Goal: Information Seeking & Learning: Learn about a topic

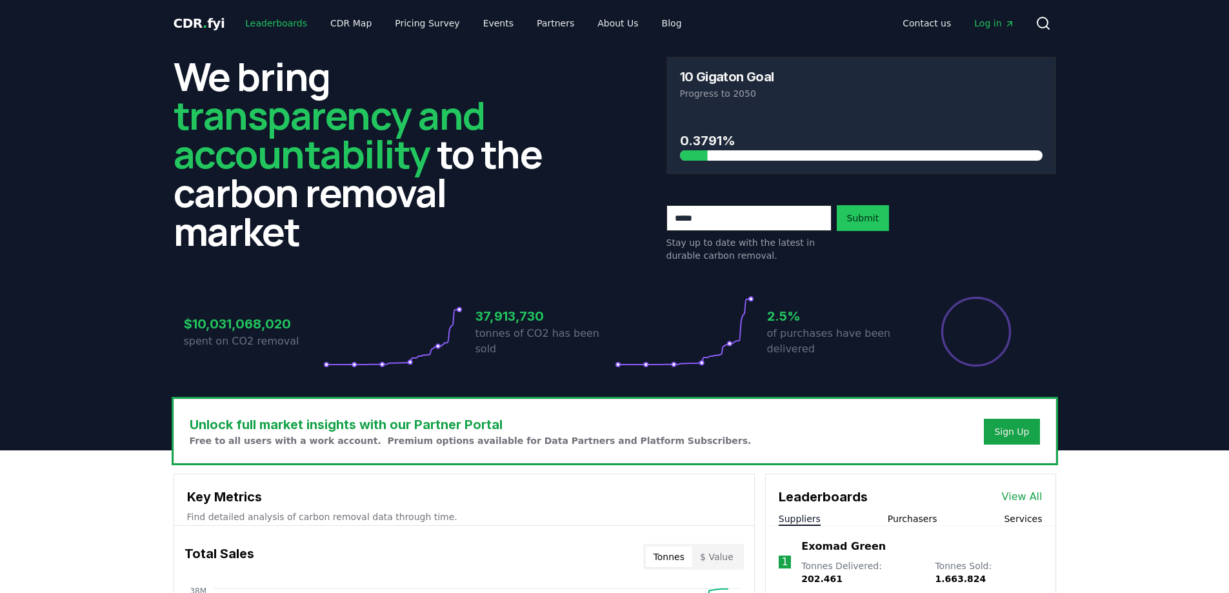
click at [269, 23] on link "Leaderboards" at bounding box center [276, 23] width 83 height 23
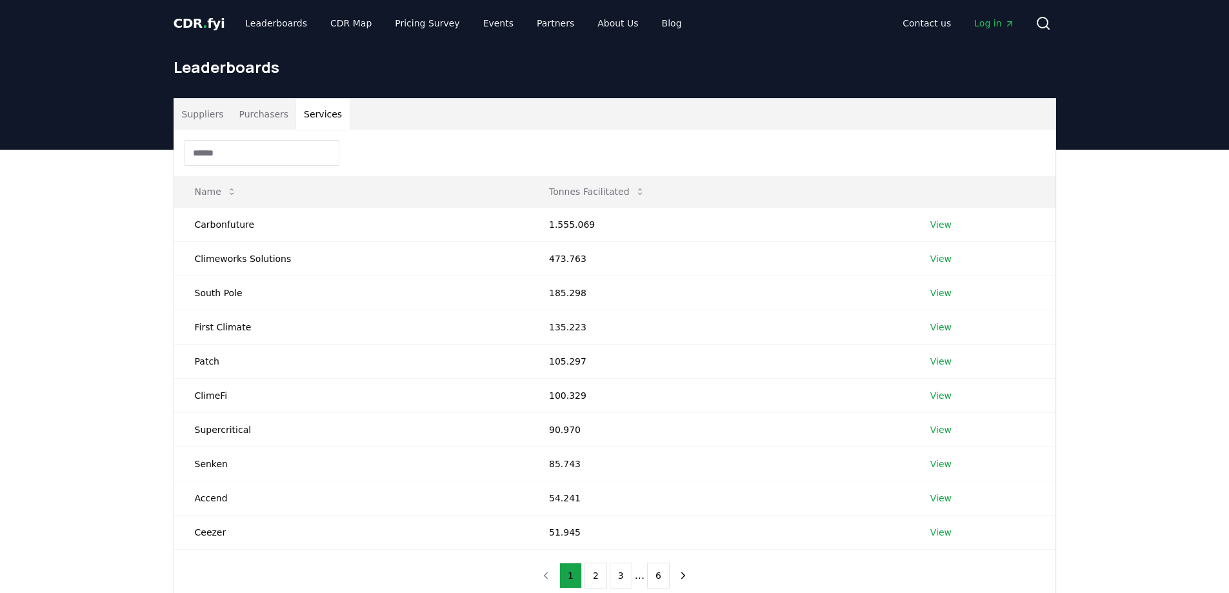
click at [303, 121] on button "Services" at bounding box center [323, 114] width 54 height 31
click at [321, 118] on button "Services" at bounding box center [323, 114] width 54 height 31
drag, startPoint x: 320, startPoint y: 117, endPoint x: 1214, endPoint y: 85, distance: 894.8
click at [1214, 85] on header "Leaderboards" at bounding box center [614, 97] width 1229 height 103
click at [312, 107] on button "Services" at bounding box center [323, 114] width 54 height 31
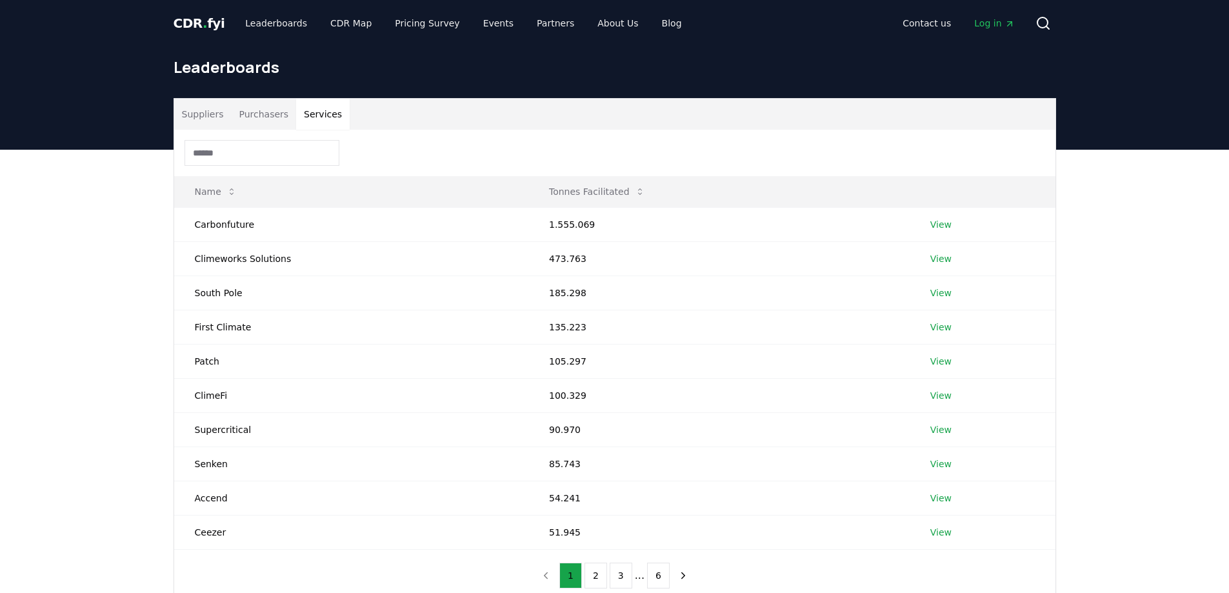
click at [170, 112] on div "Suppliers Purchasers Services Name Tonnes Facilitated Carbonfuture 1.555.069 Vi…" at bounding box center [614, 350] width 903 height 504
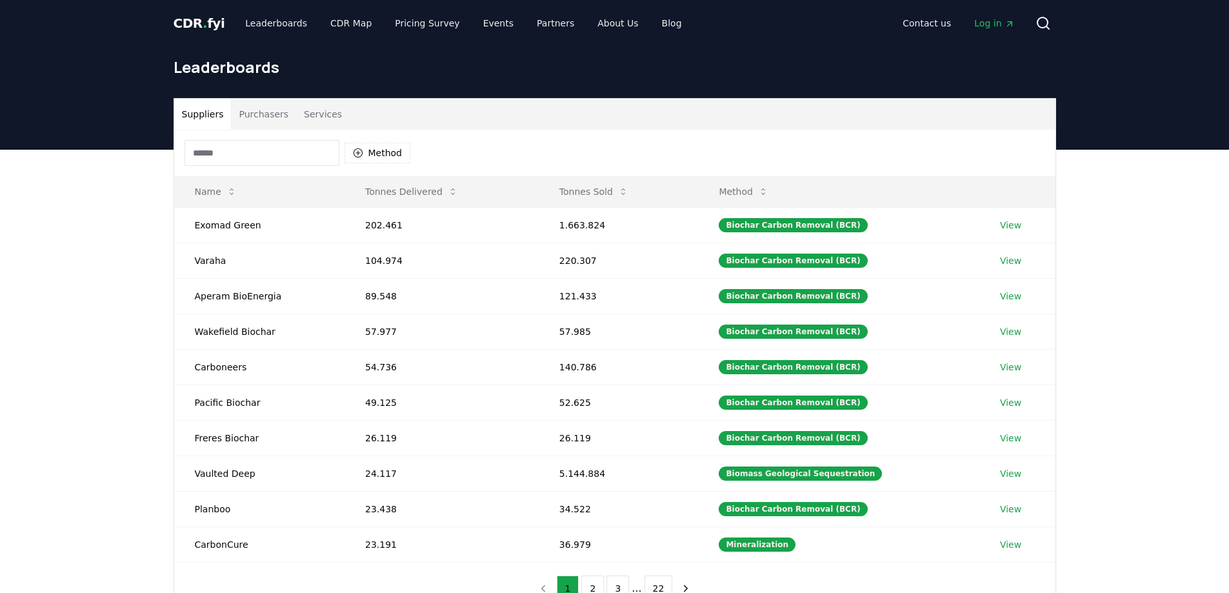
click at [190, 105] on button "Suppliers" at bounding box center [202, 114] width 57 height 31
click at [280, 22] on link "Leaderboards" at bounding box center [276, 23] width 83 height 23
click at [328, 21] on link "CDR Map" at bounding box center [351, 23] width 62 height 23
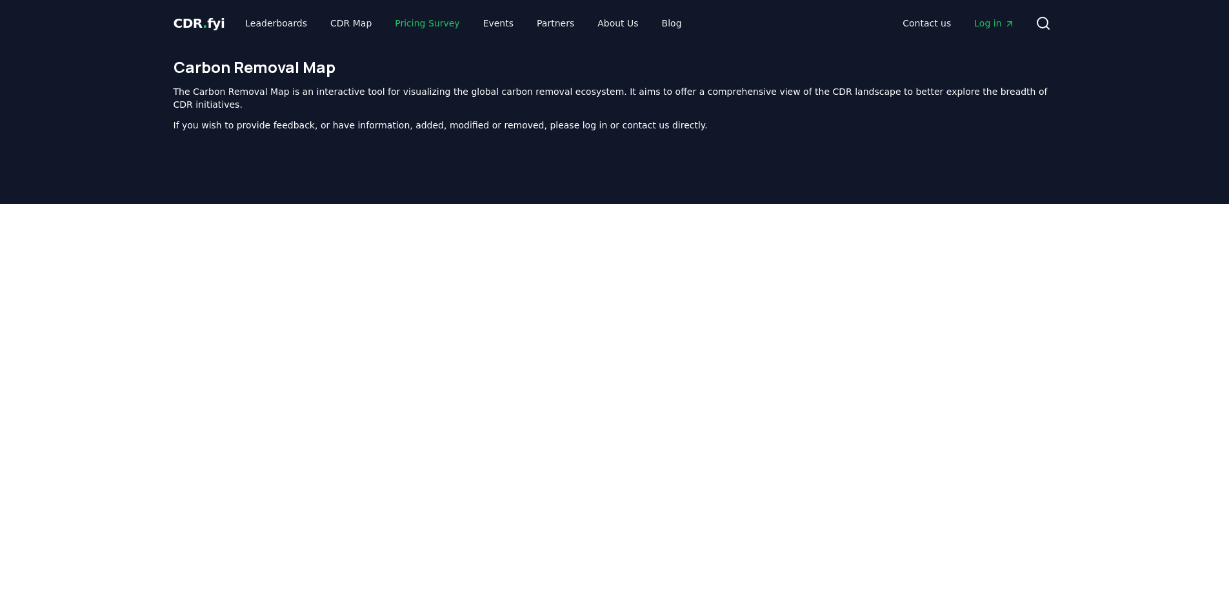
click at [428, 24] on link "Pricing Survey" at bounding box center [427, 23] width 85 height 23
click at [473, 17] on link "Events" at bounding box center [498, 23] width 51 height 23
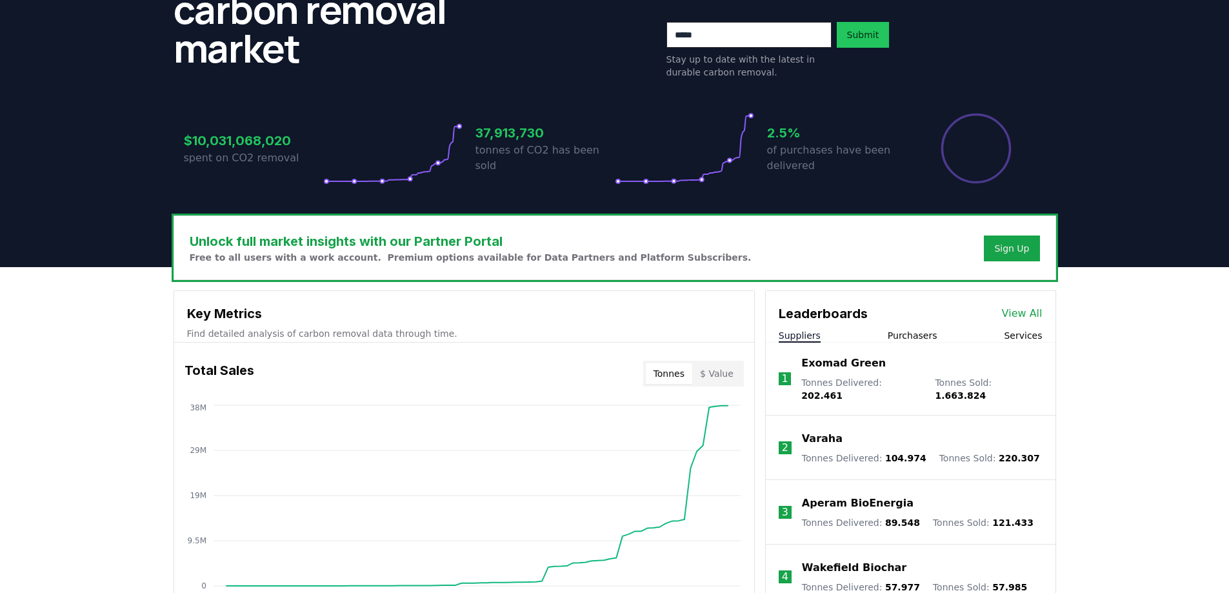
scroll to position [194, 0]
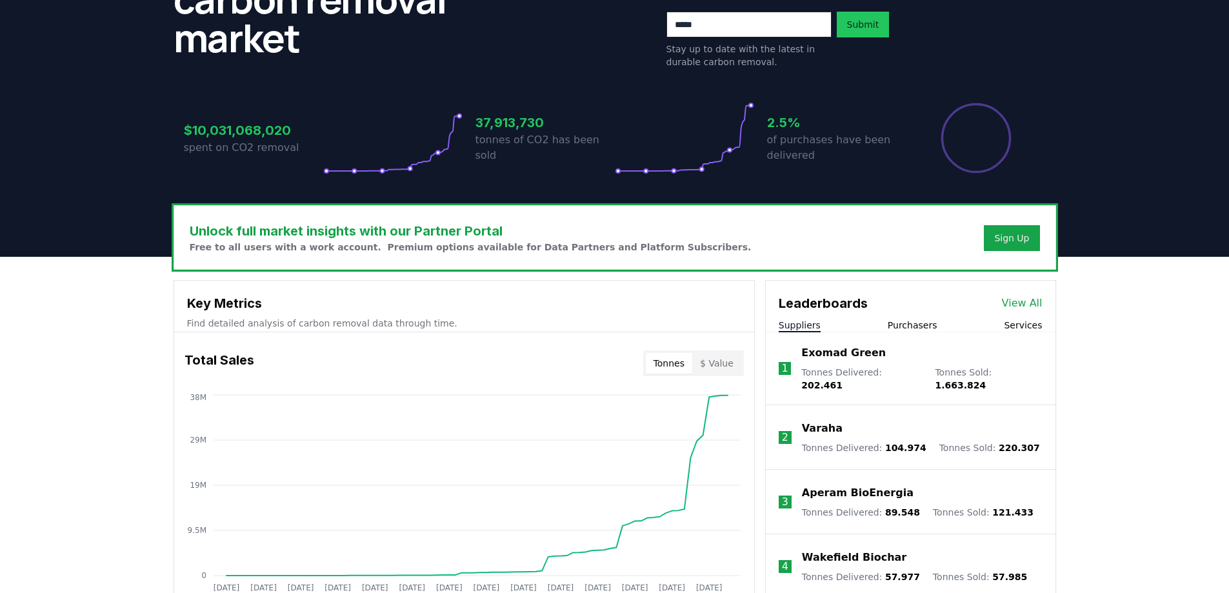
click at [1010, 327] on button "Services" at bounding box center [1023, 325] width 38 height 13
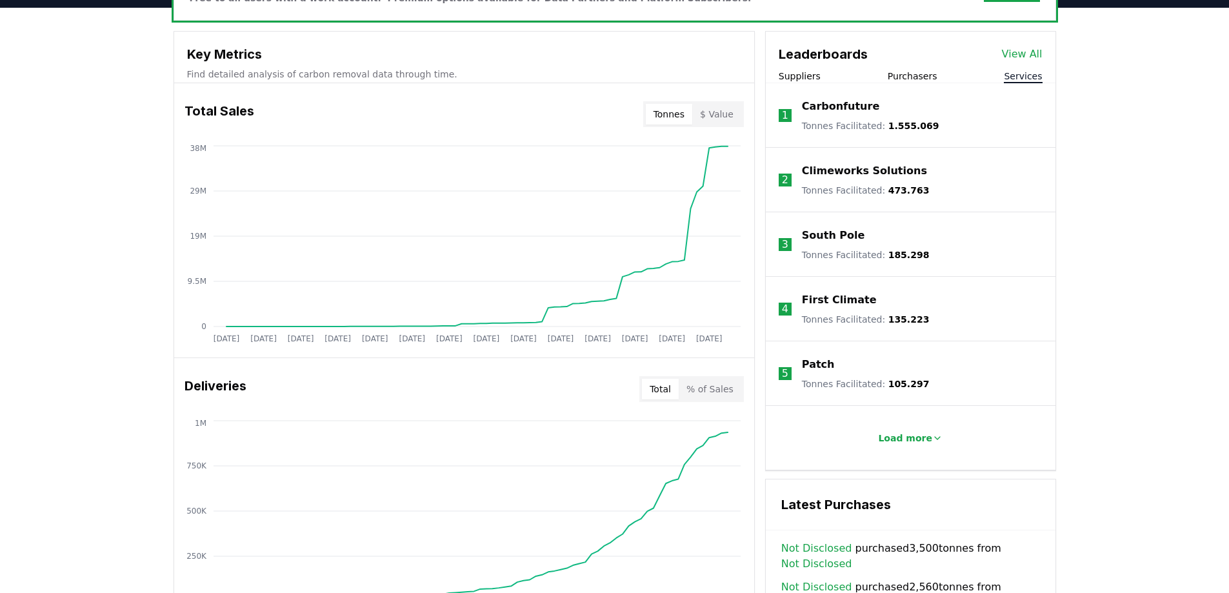
scroll to position [516, 0]
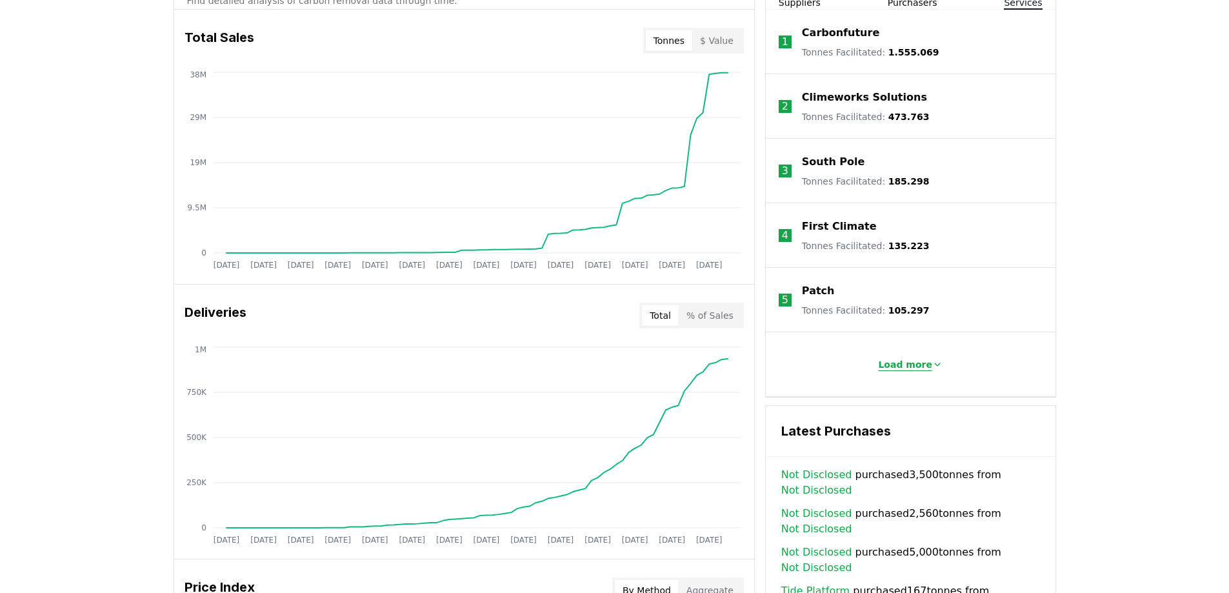
click at [912, 368] on p "Load more" at bounding box center [905, 364] width 54 height 13
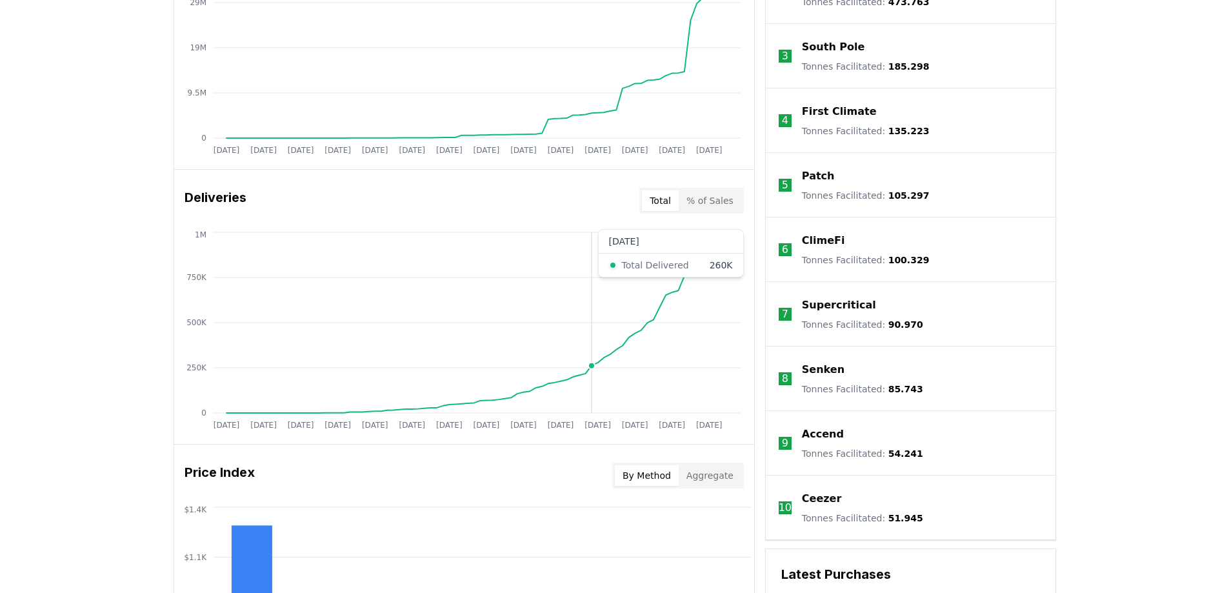
scroll to position [903, 0]
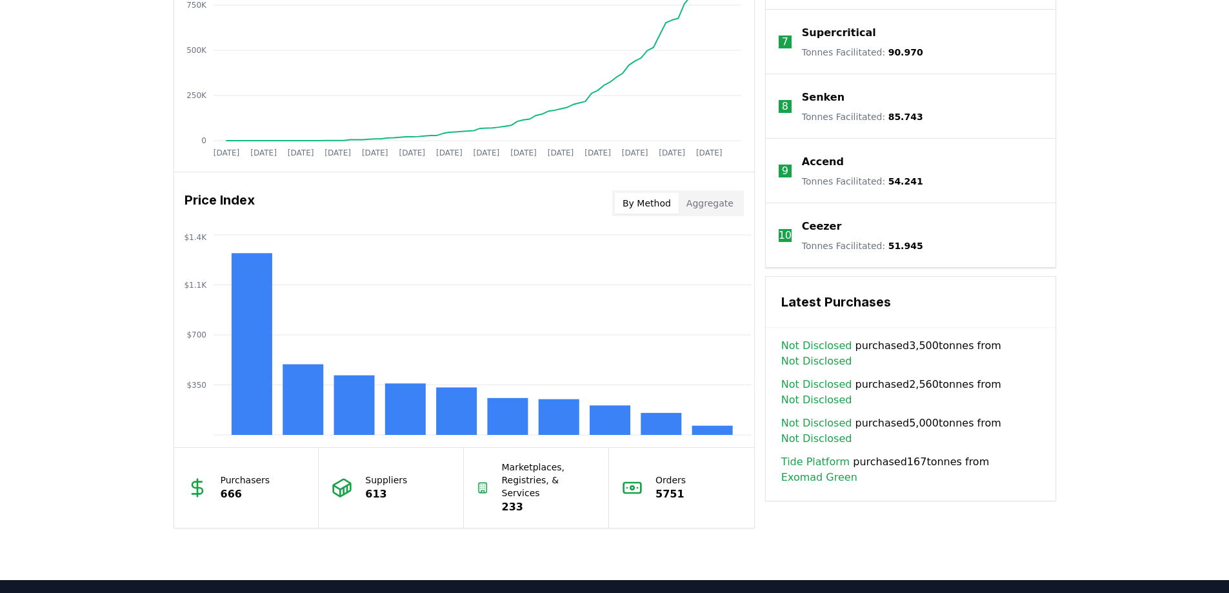
click at [505, 499] on p "233" at bounding box center [549, 506] width 94 height 15
click at [522, 480] on p "Marketplaces, Registries, & Services" at bounding box center [549, 480] width 94 height 39
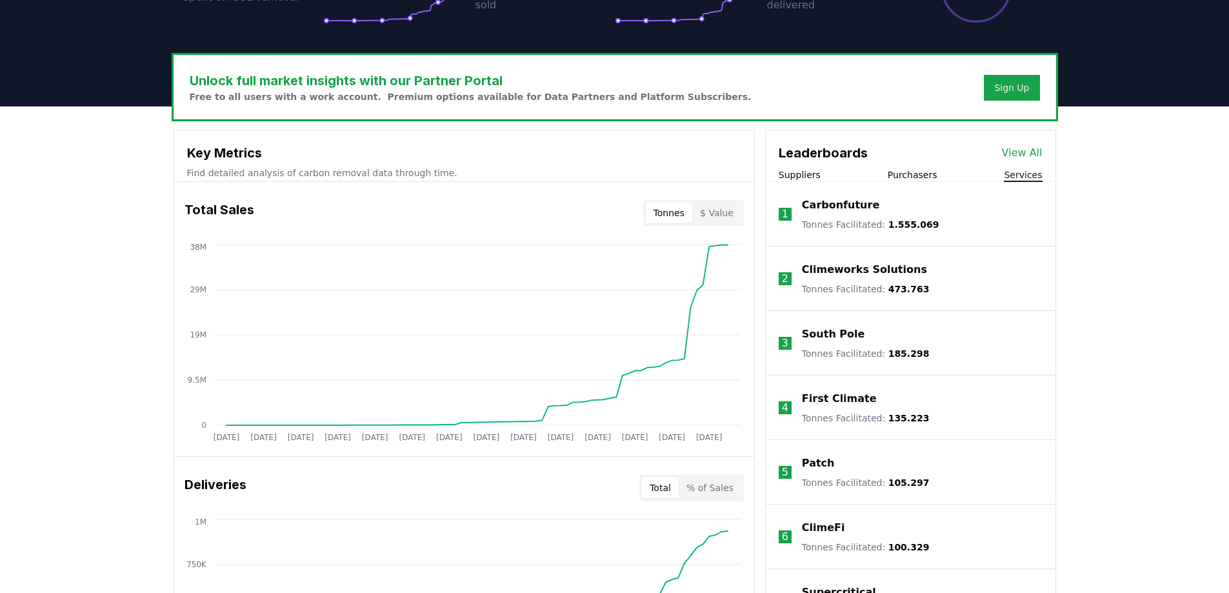
scroll to position [323, 0]
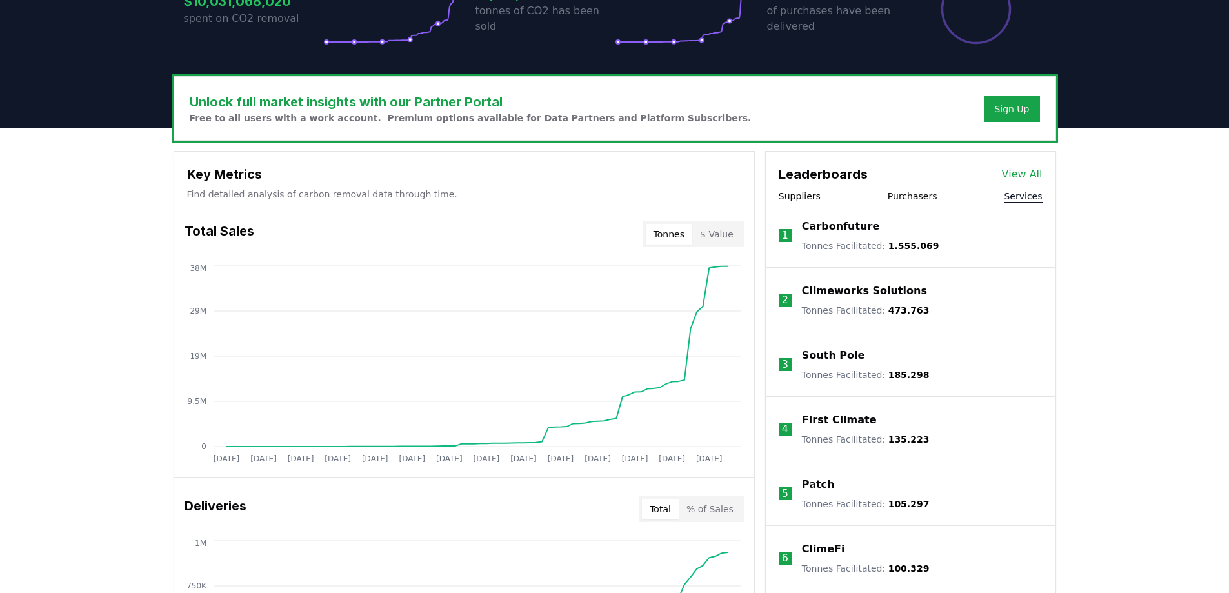
click at [1030, 177] on link "View All" at bounding box center [1022, 173] width 41 height 15
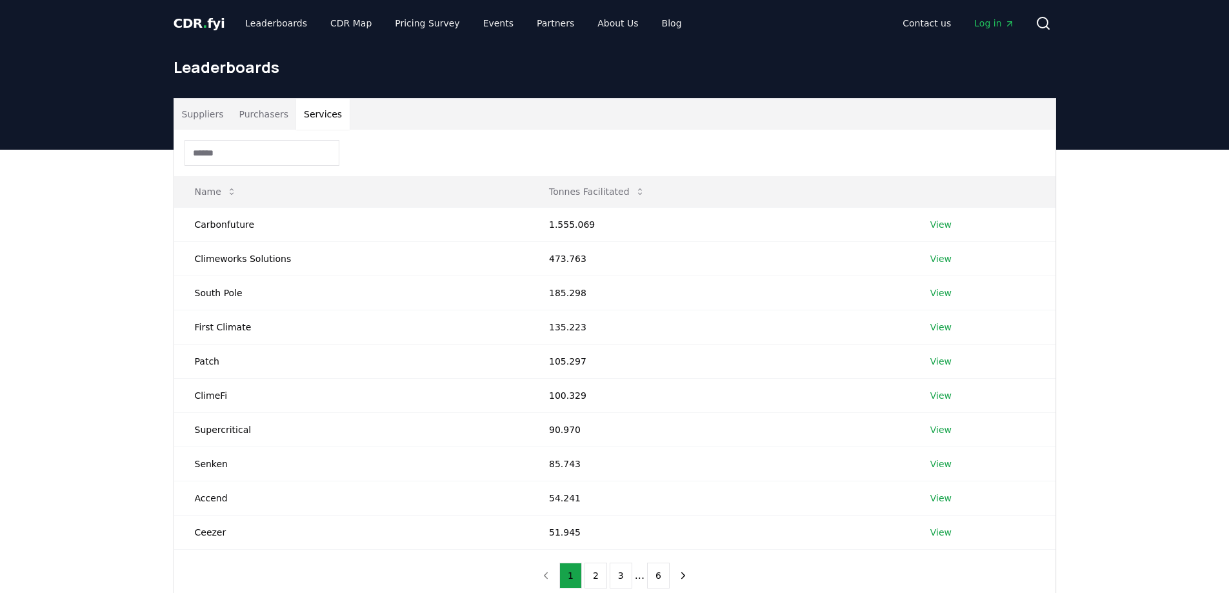
click at [327, 123] on button "Services" at bounding box center [323, 114] width 54 height 31
click at [294, 150] on input at bounding box center [262, 153] width 155 height 26
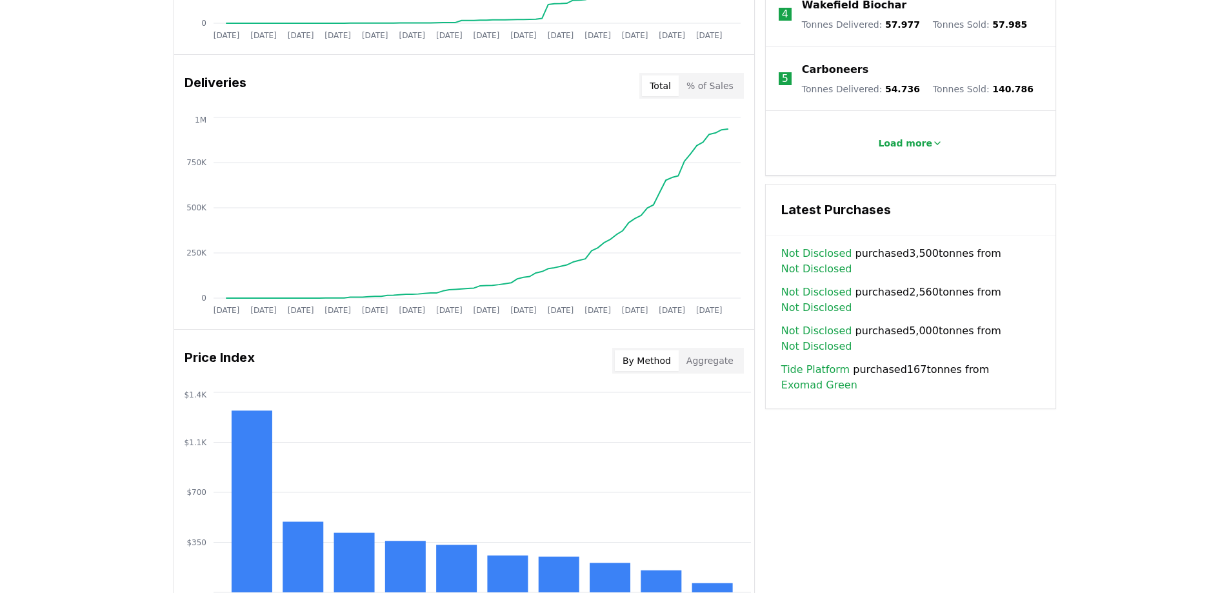
scroll to position [1032, 0]
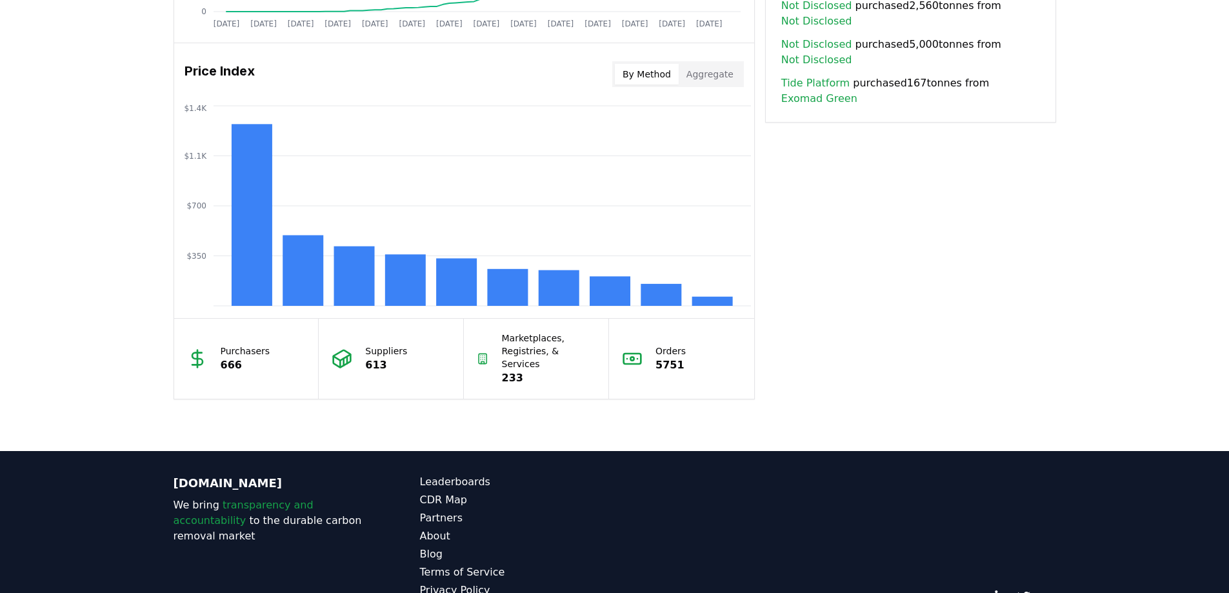
click at [537, 370] on p "233" at bounding box center [549, 377] width 94 height 15
click at [513, 370] on p "233" at bounding box center [549, 377] width 94 height 15
click at [512, 370] on p "233" at bounding box center [549, 377] width 94 height 15
click at [511, 370] on p "233" at bounding box center [549, 377] width 94 height 15
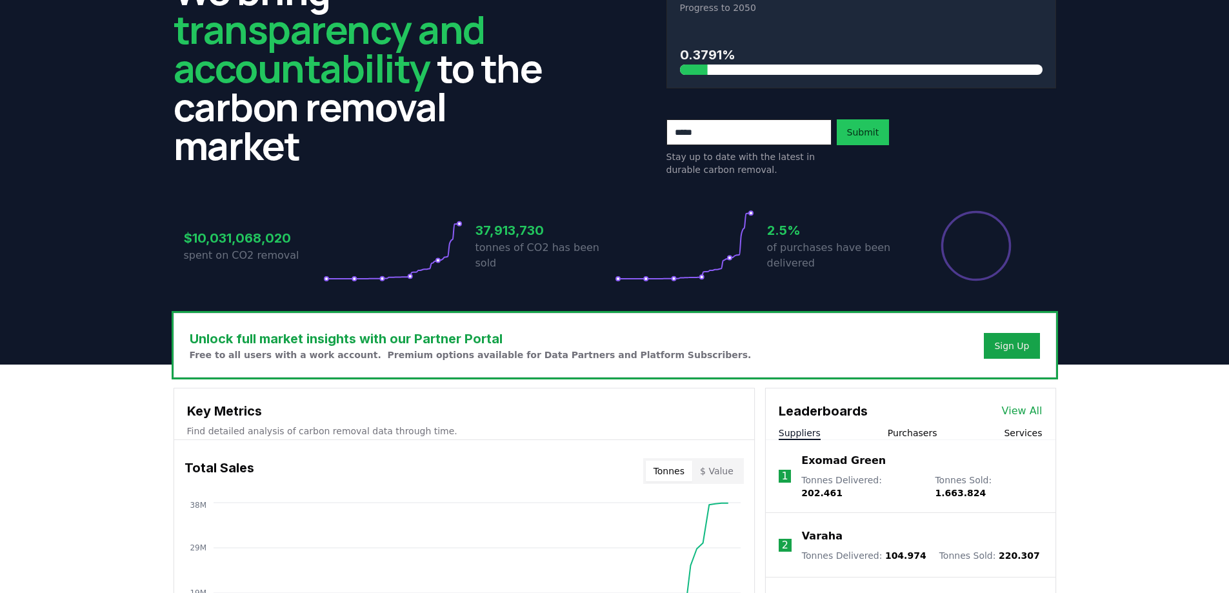
scroll to position [0, 0]
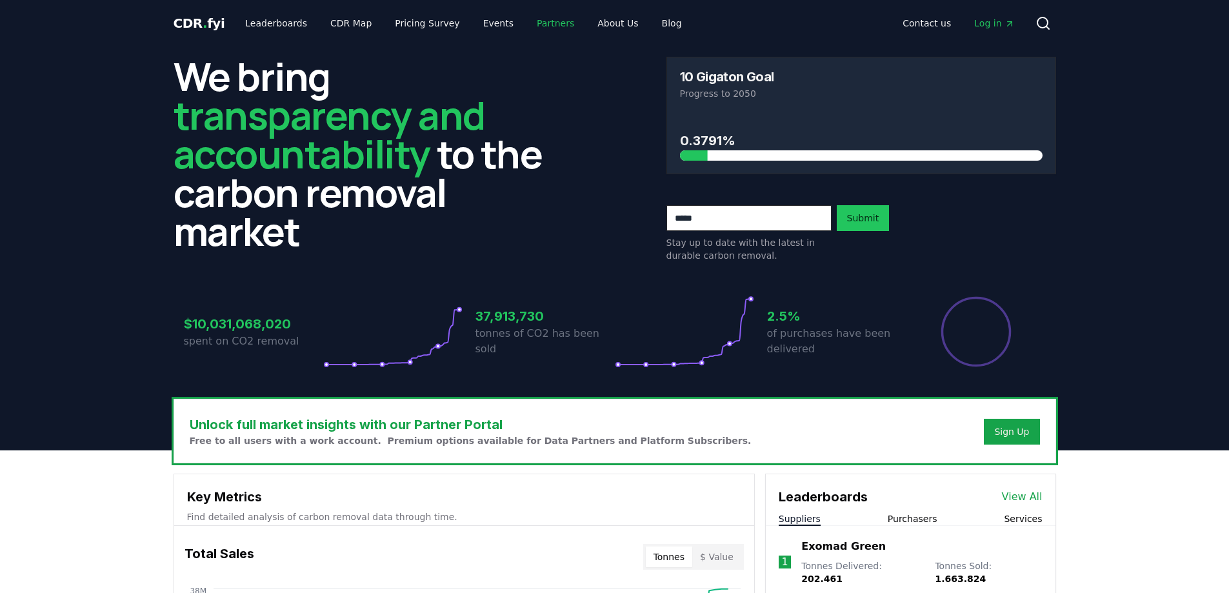
click at [546, 15] on link "Partners" at bounding box center [555, 23] width 58 height 23
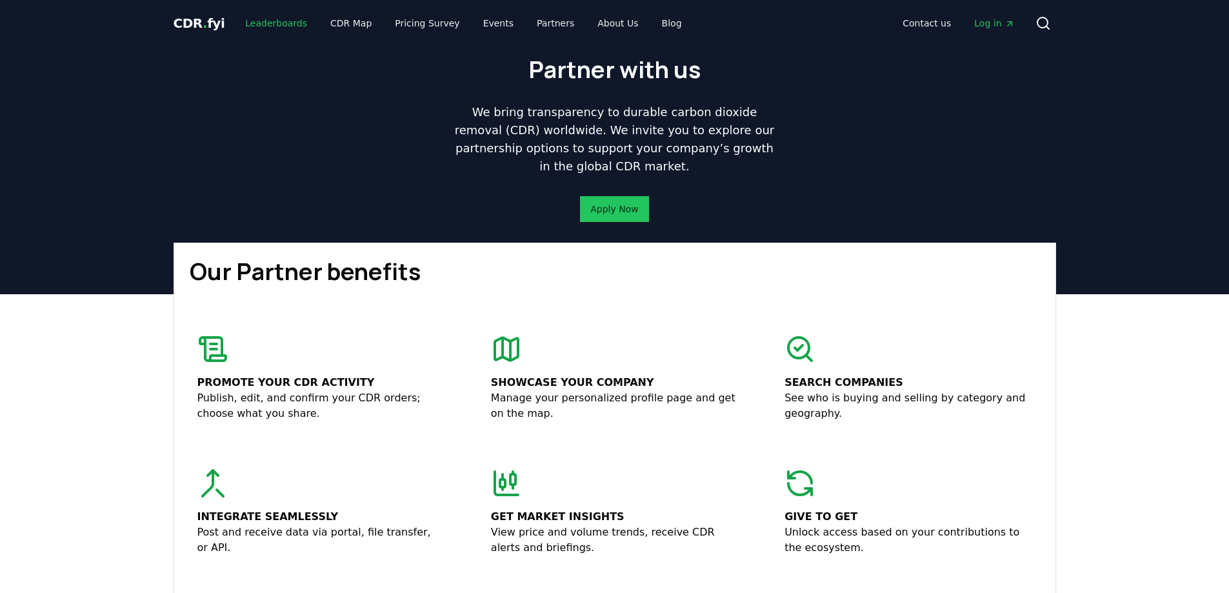
click at [257, 19] on link "Leaderboards" at bounding box center [276, 23] width 83 height 23
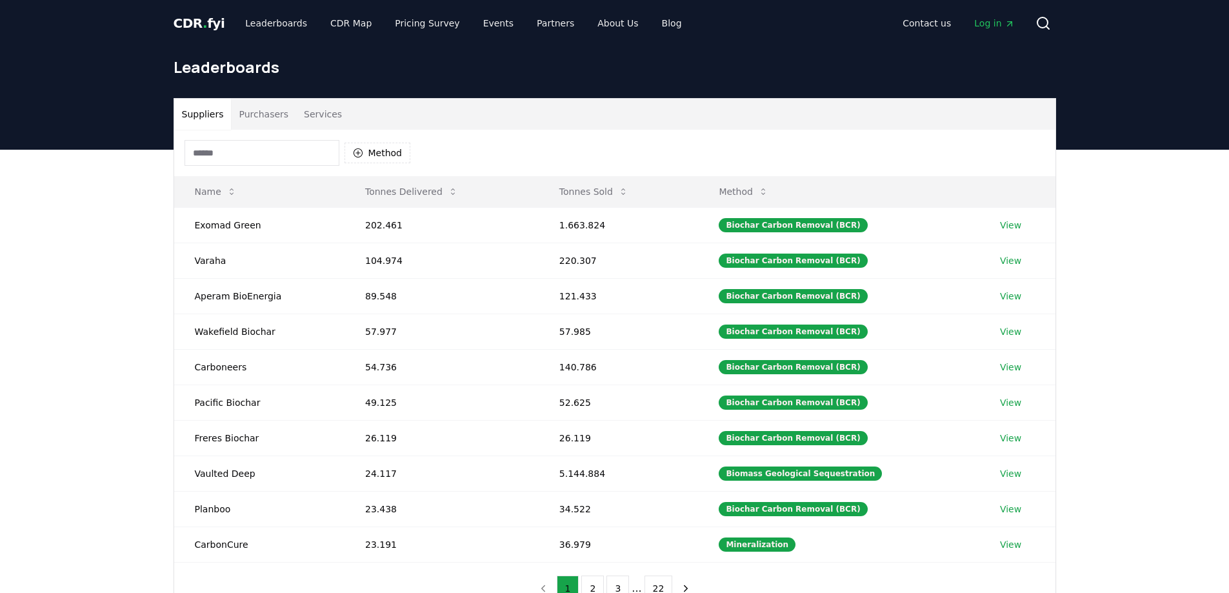
click at [297, 119] on button "Services" at bounding box center [323, 114] width 54 height 31
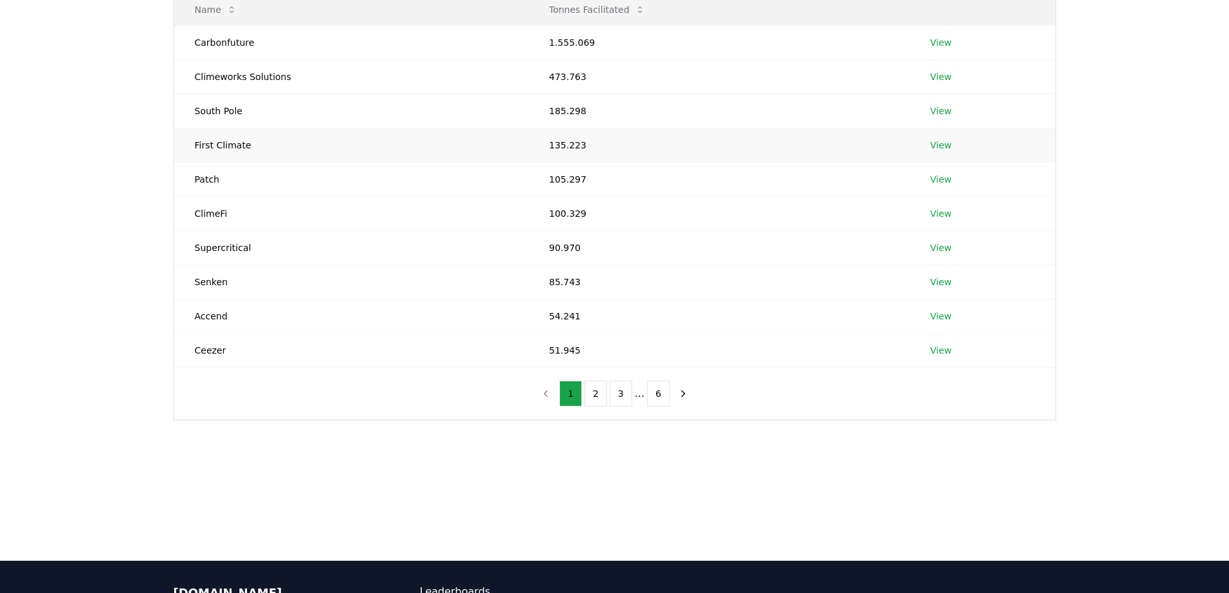
scroll to position [98, 0]
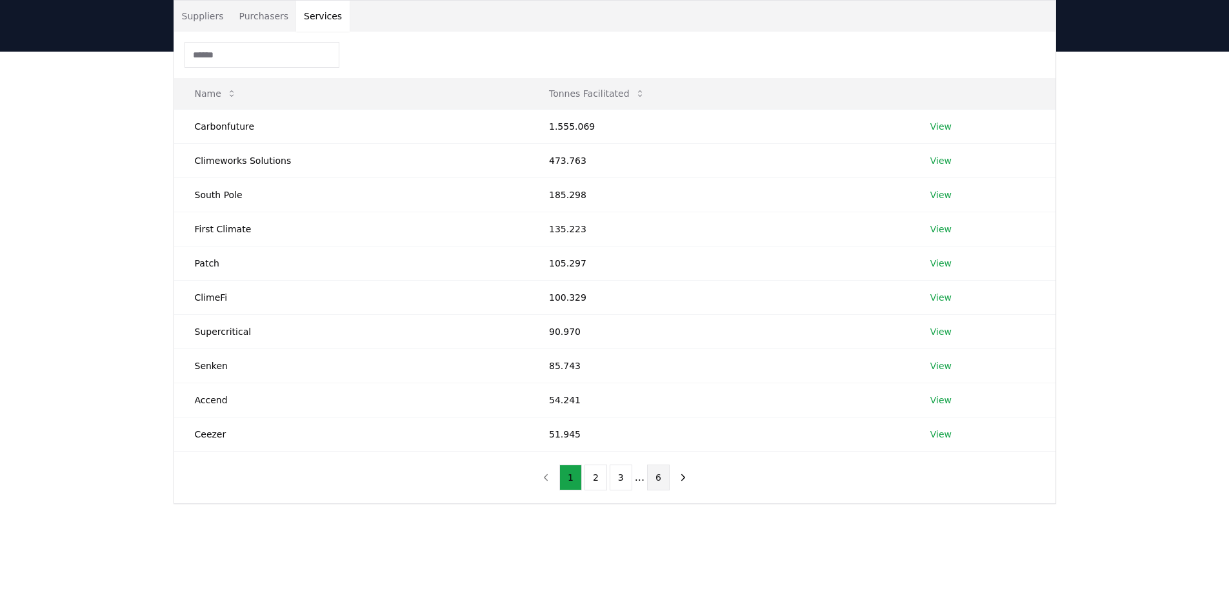
click at [660, 482] on button "6" at bounding box center [658, 478] width 23 height 26
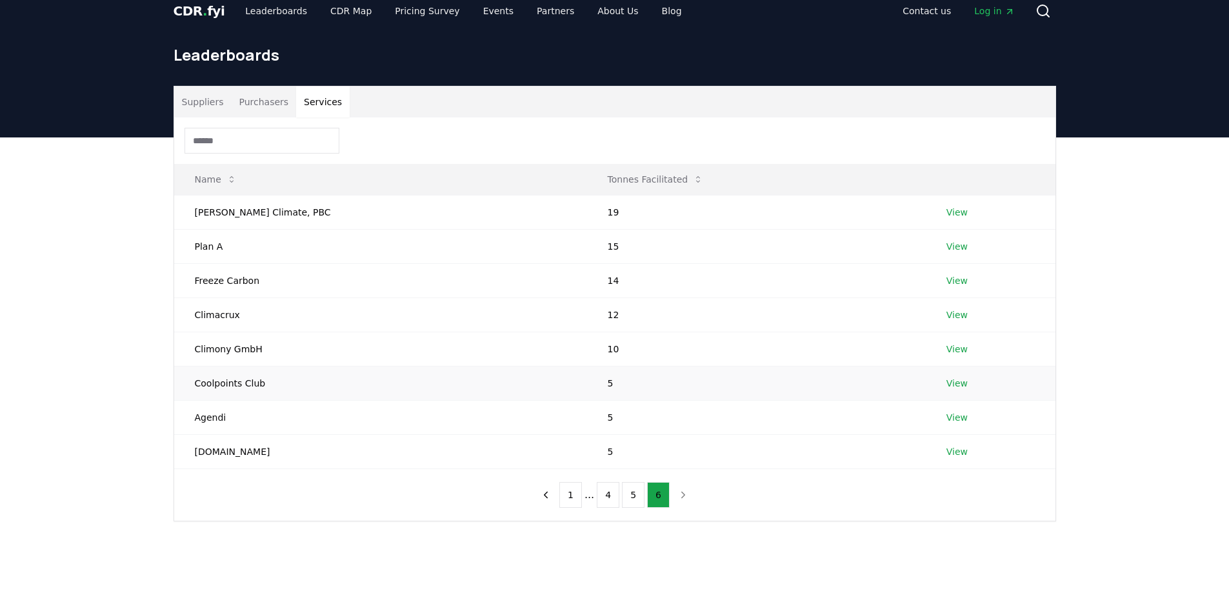
scroll to position [0, 0]
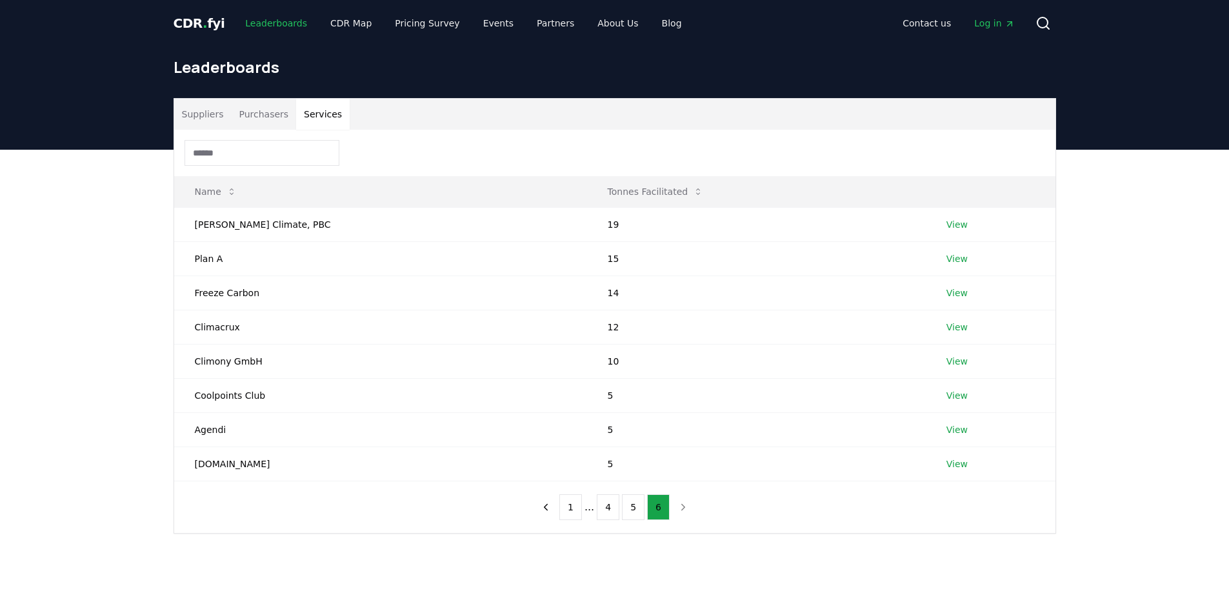
click at [259, 19] on link "Leaderboards" at bounding box center [276, 23] width 83 height 23
click at [275, 19] on link "Leaderboards" at bounding box center [276, 23] width 83 height 23
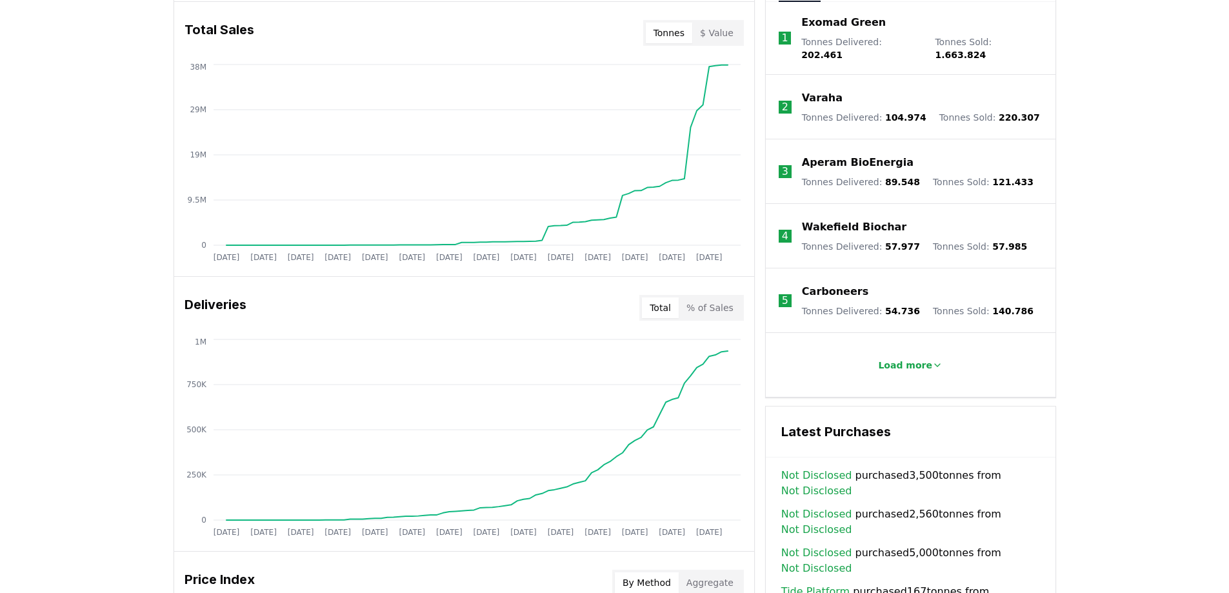
scroll to position [581, 0]
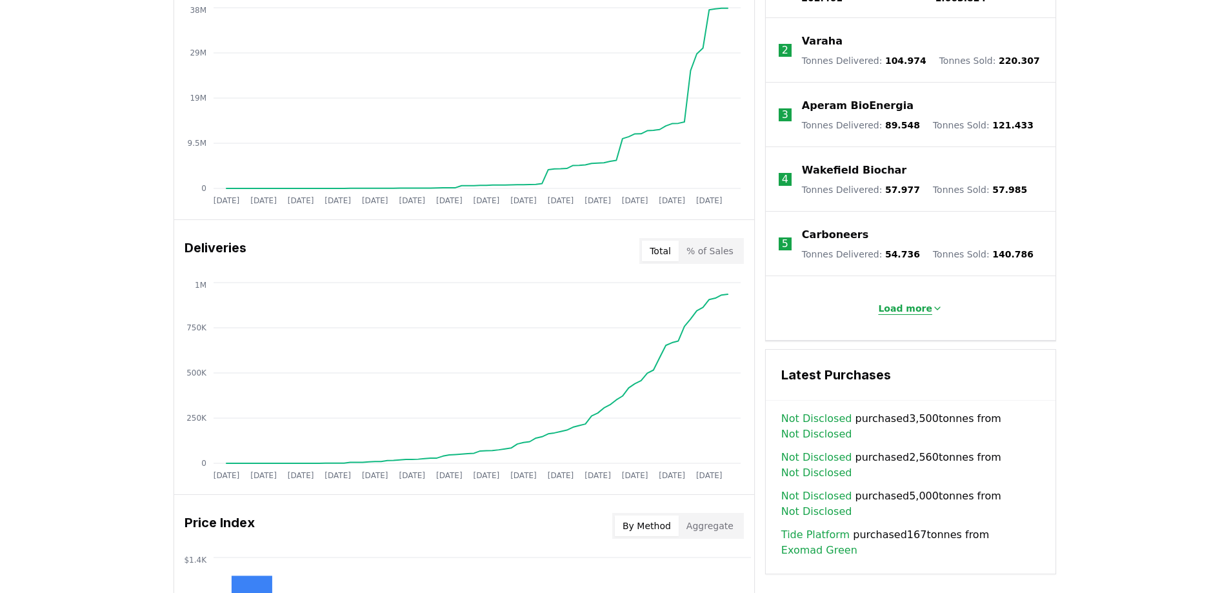
click at [939, 305] on button "Load more" at bounding box center [910, 308] width 85 height 26
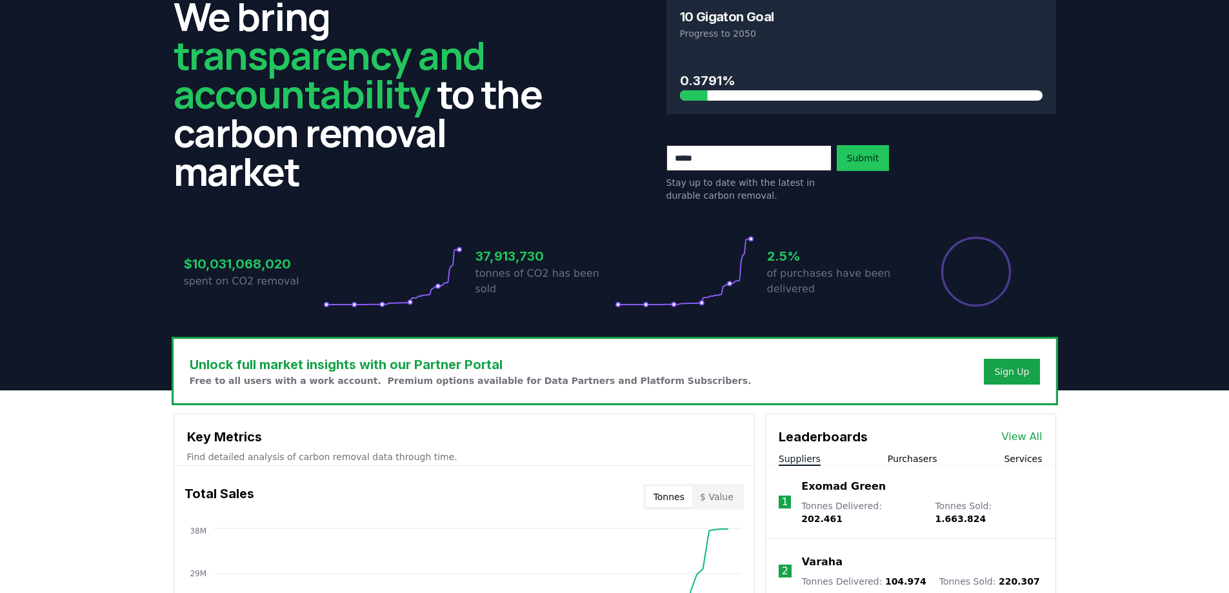
scroll to position [0, 0]
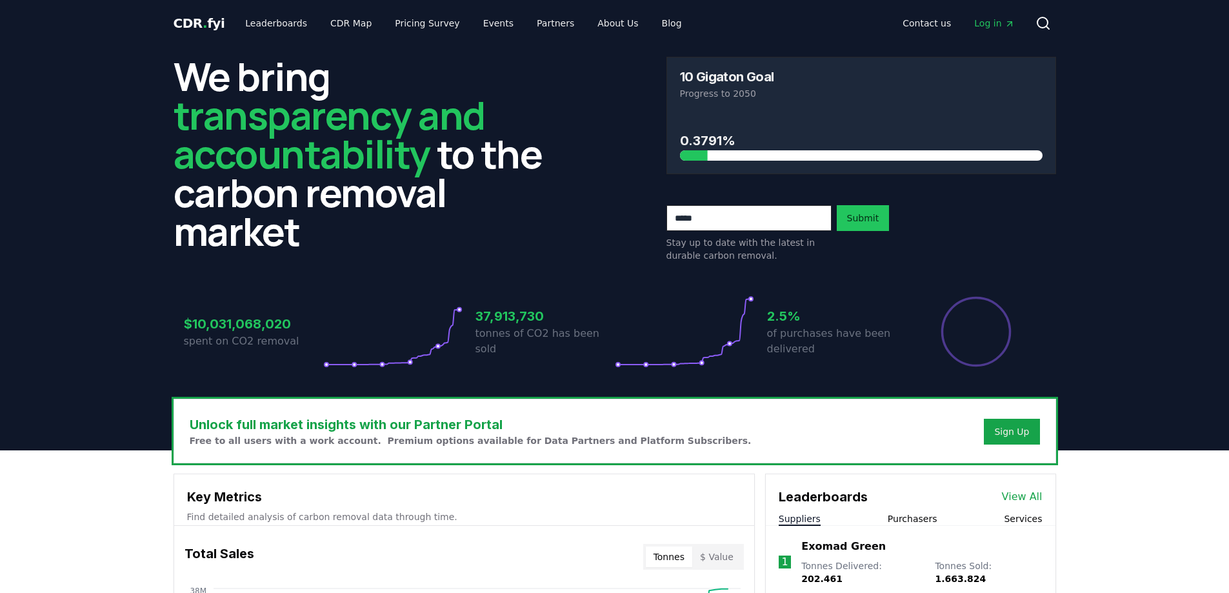
click at [547, 340] on p "tonnes of CO2 has been sold" at bounding box center [545, 341] width 139 height 31
click at [550, 338] on p "tonnes of CO2 has been sold" at bounding box center [545, 341] width 139 height 31
drag, startPoint x: 550, startPoint y: 338, endPoint x: 637, endPoint y: 325, distance: 88.8
click at [552, 337] on p "tonnes of CO2 has been sold" at bounding box center [545, 341] width 139 height 31
click at [735, 226] on input "email" at bounding box center [748, 218] width 165 height 26
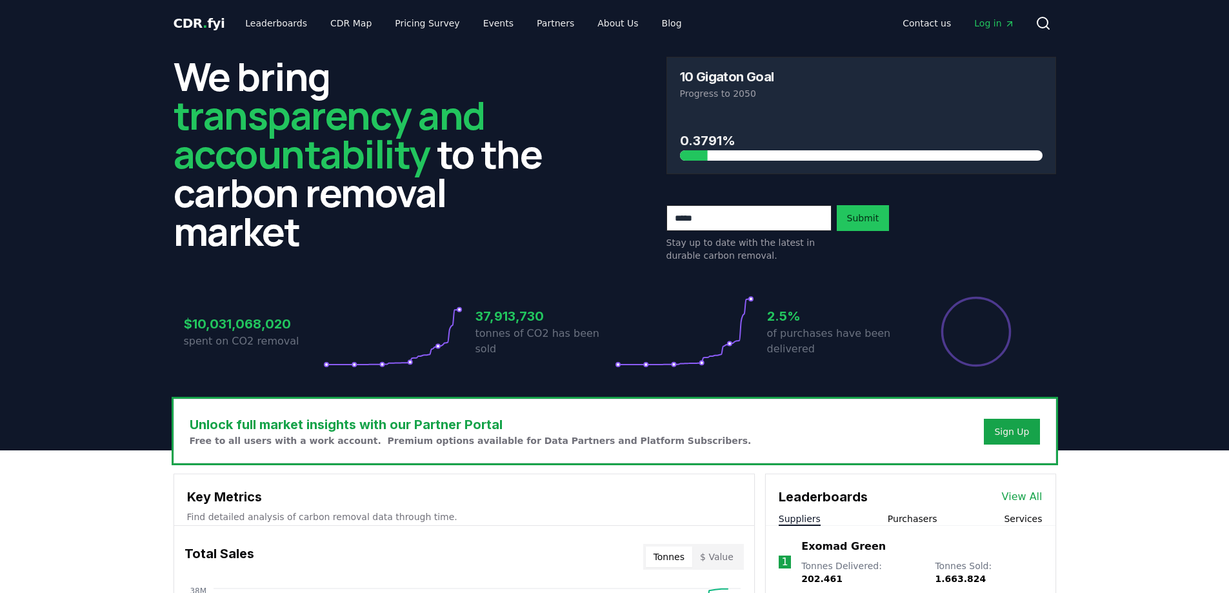
click at [938, 213] on div "Stay up to date with the latest in durable carbon removal. Submit" at bounding box center [861, 233] width 390 height 57
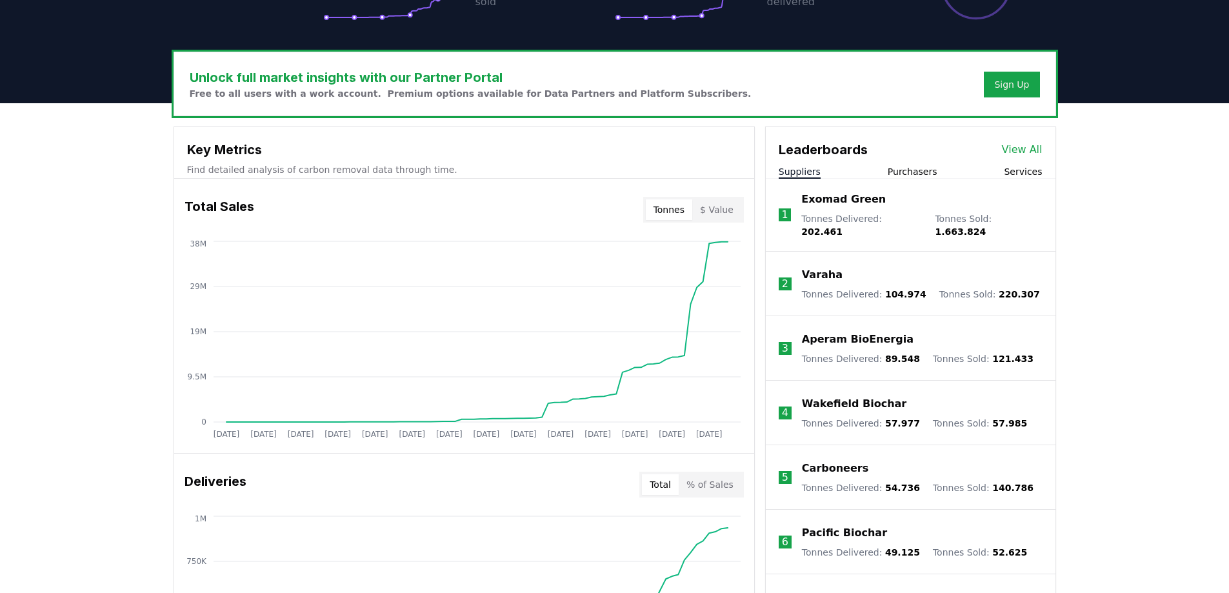
scroll to position [452, 0]
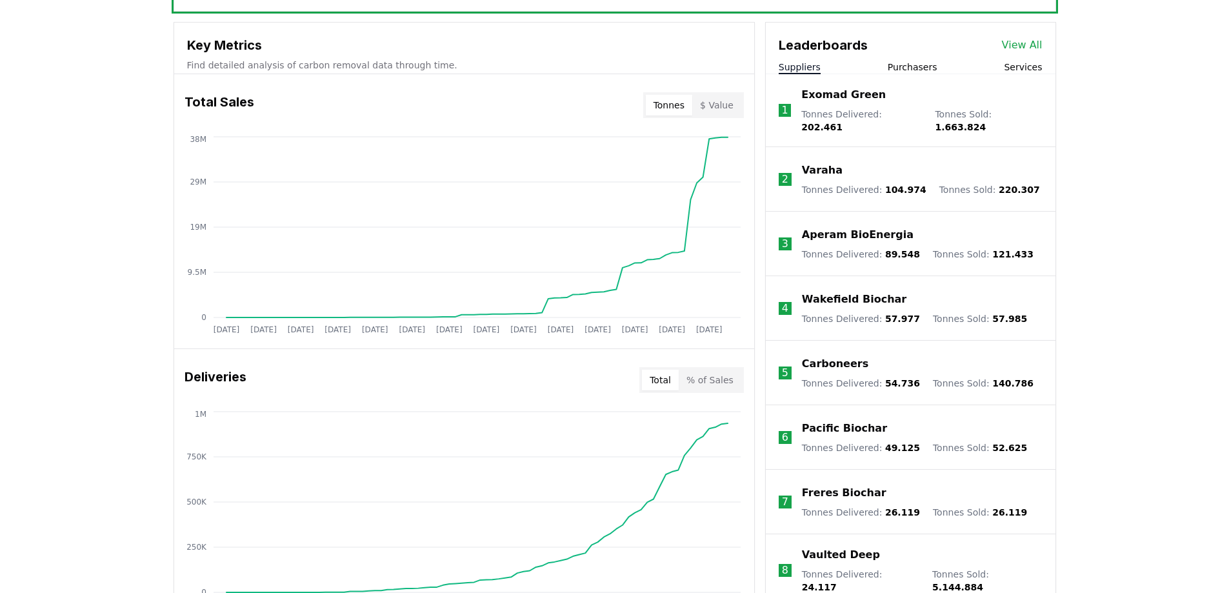
click at [1030, 75] on li "1 Exomad Green Tonnes Delivered : 202.461 Tonnes Sold : 1.663.824" at bounding box center [911, 110] width 290 height 73
click at [1031, 73] on button "Services" at bounding box center [1023, 67] width 38 height 13
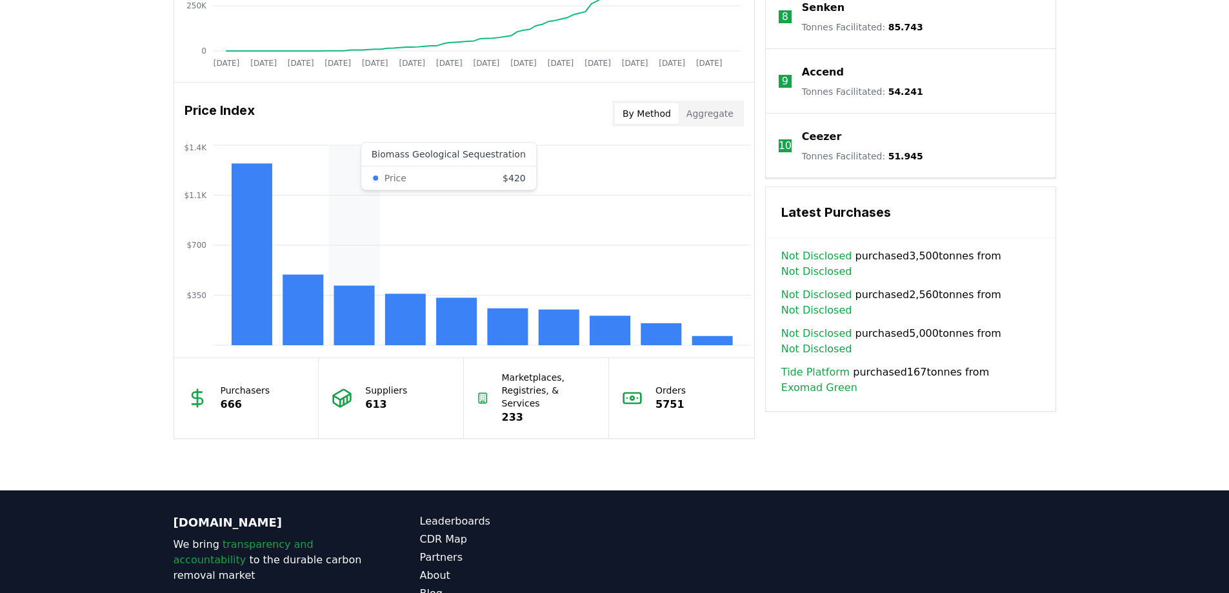
scroll to position [1084, 0]
